Goal: Transaction & Acquisition: Obtain resource

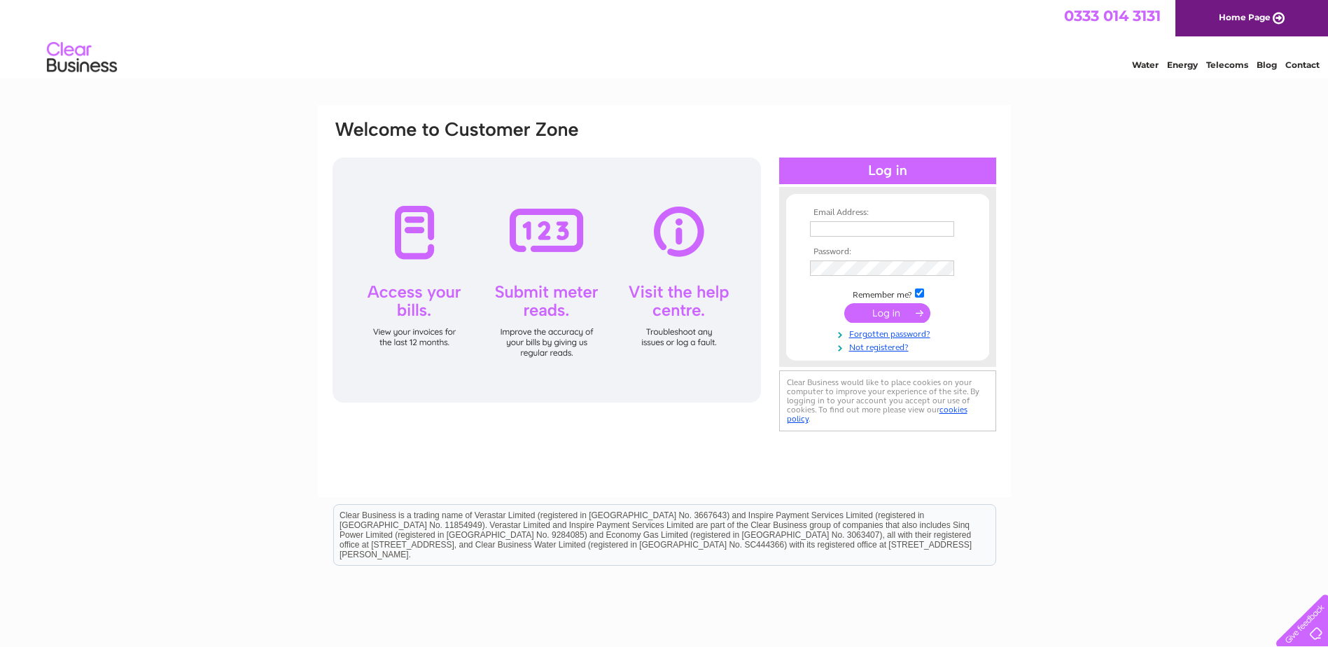
type input "[PERSON_NAME][EMAIL_ADDRESS][DOMAIN_NAME]"
click at [886, 308] on input "submit" at bounding box center [887, 313] width 86 height 20
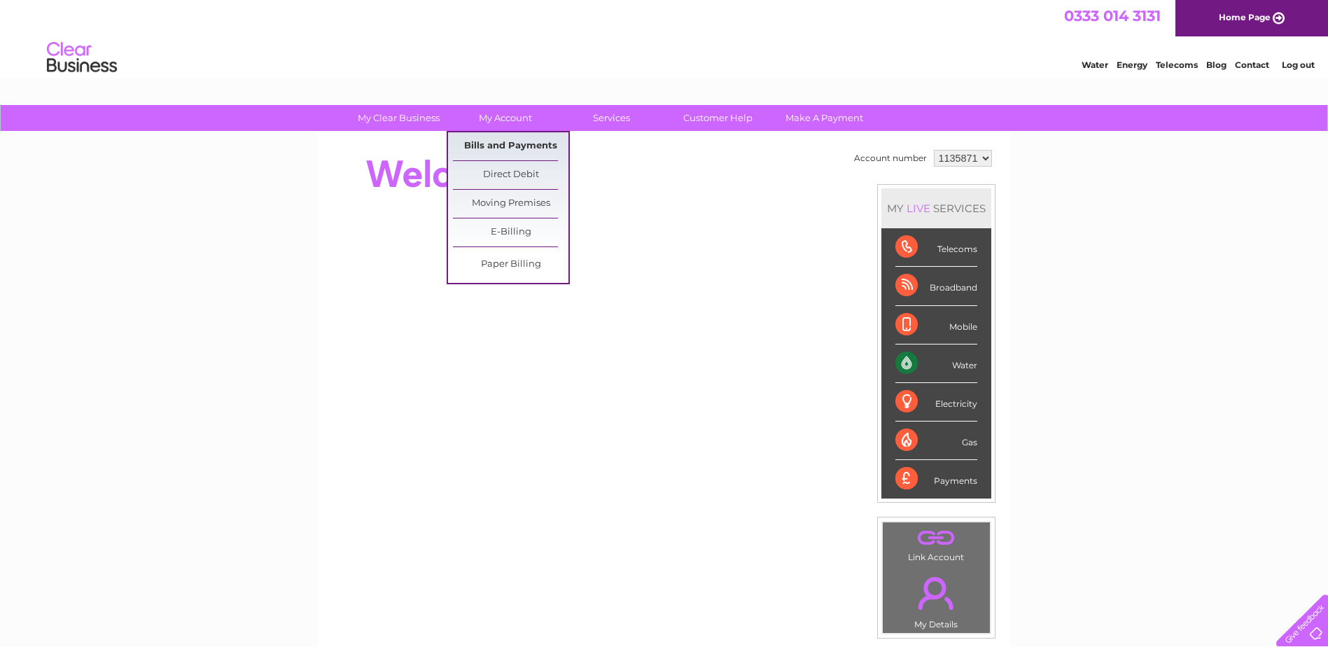
click at [506, 143] on link "Bills and Payments" at bounding box center [511, 146] width 116 height 28
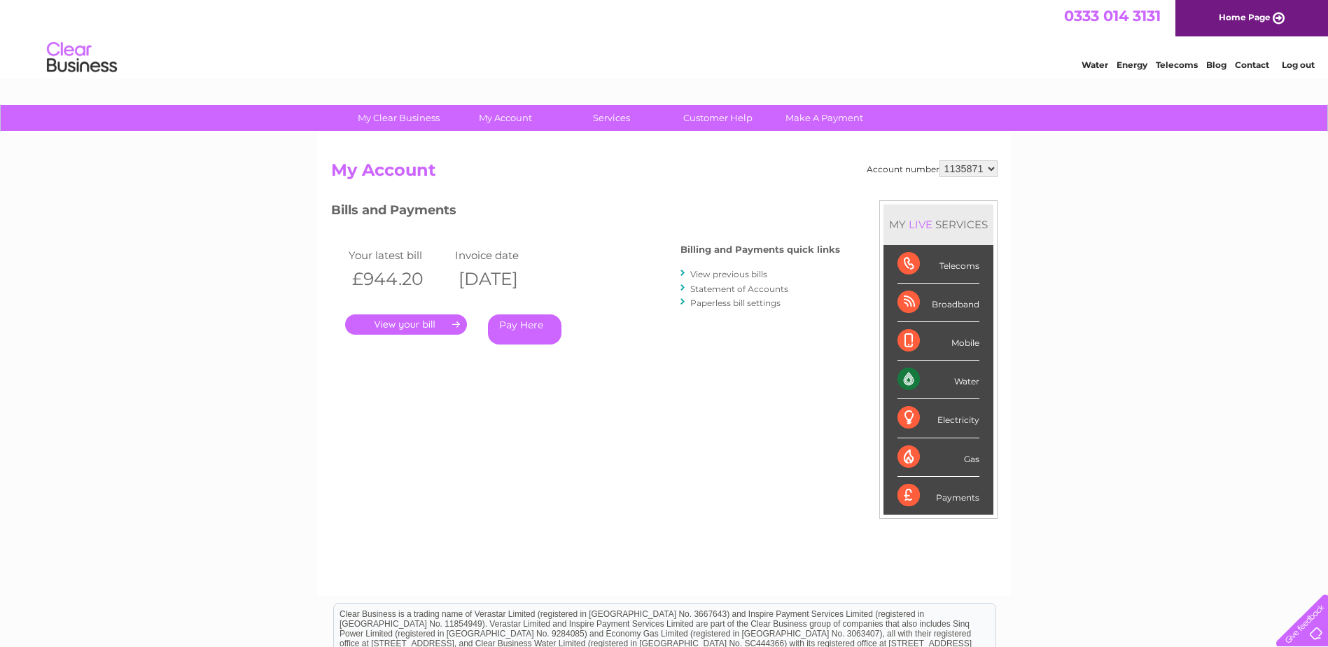
click at [435, 325] on link "." at bounding box center [406, 324] width 122 height 20
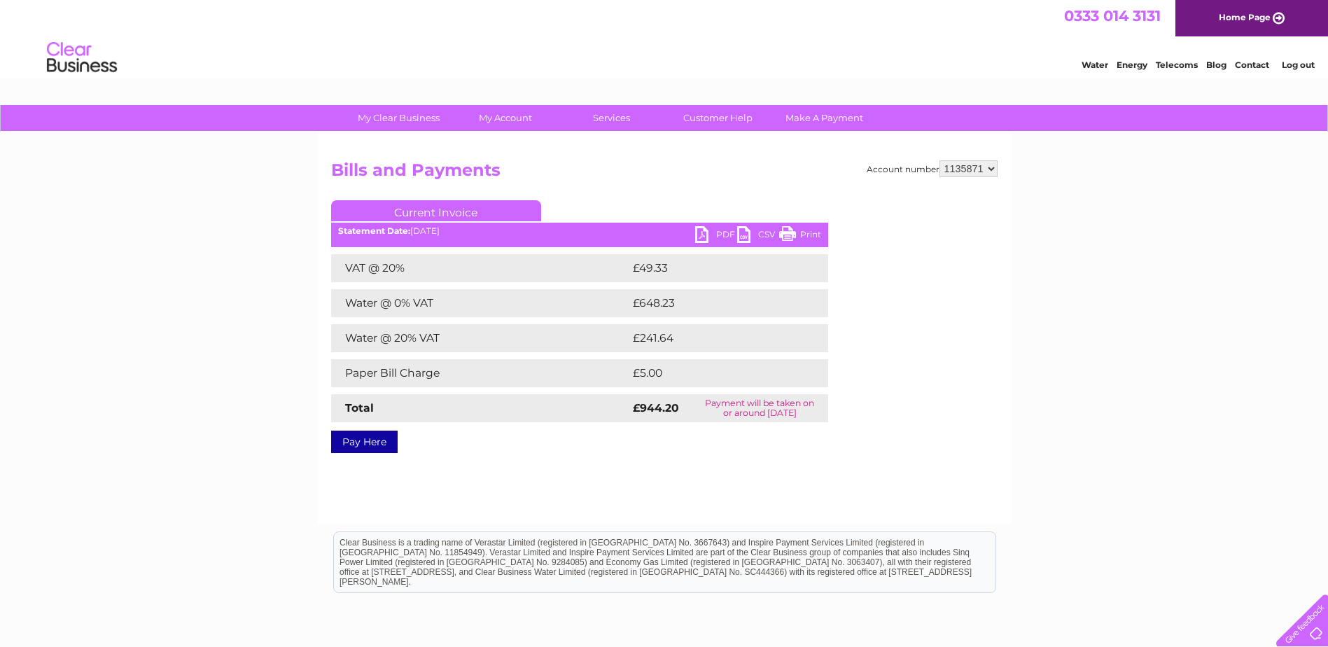
click at [705, 231] on link "PDF" at bounding box center [716, 236] width 42 height 20
